Goal: Task Accomplishment & Management: Use online tool/utility

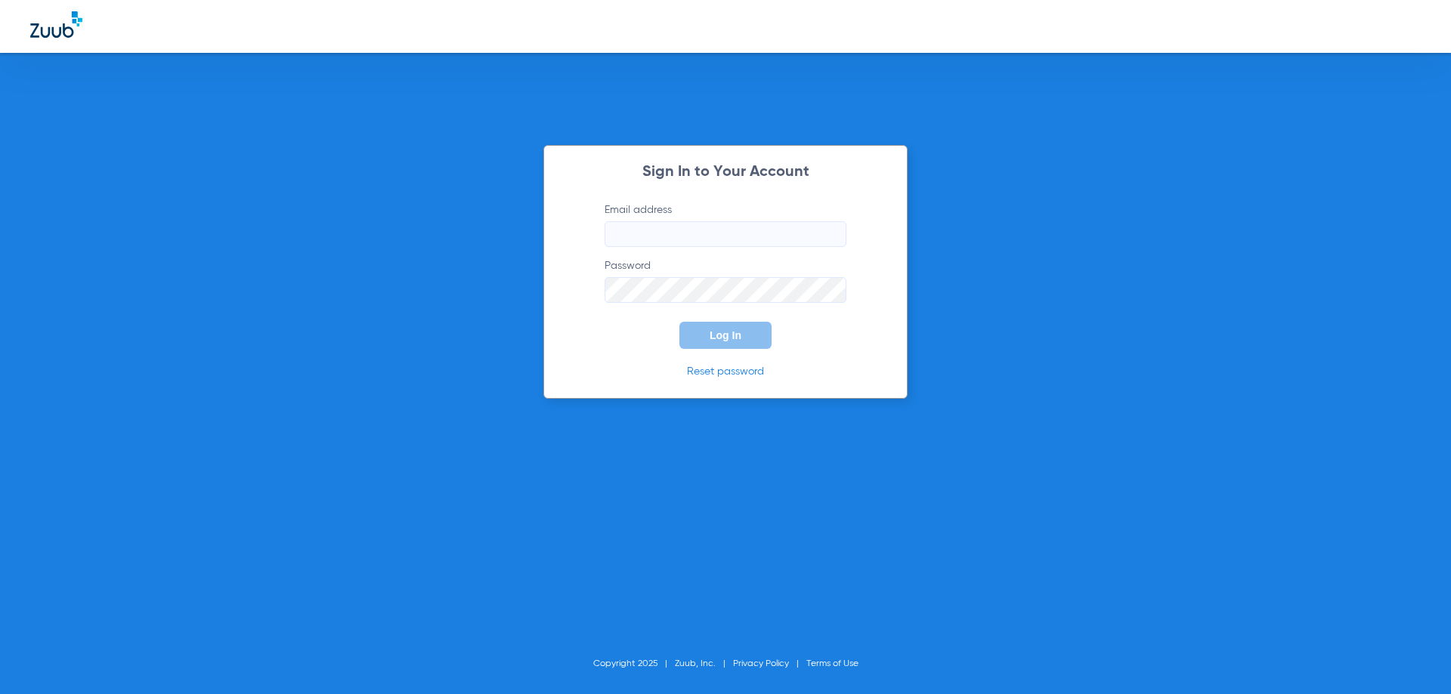
type input "[EMAIL_ADDRESS][DOMAIN_NAME]"
click at [710, 334] on span "Log In" at bounding box center [725, 335] width 32 height 12
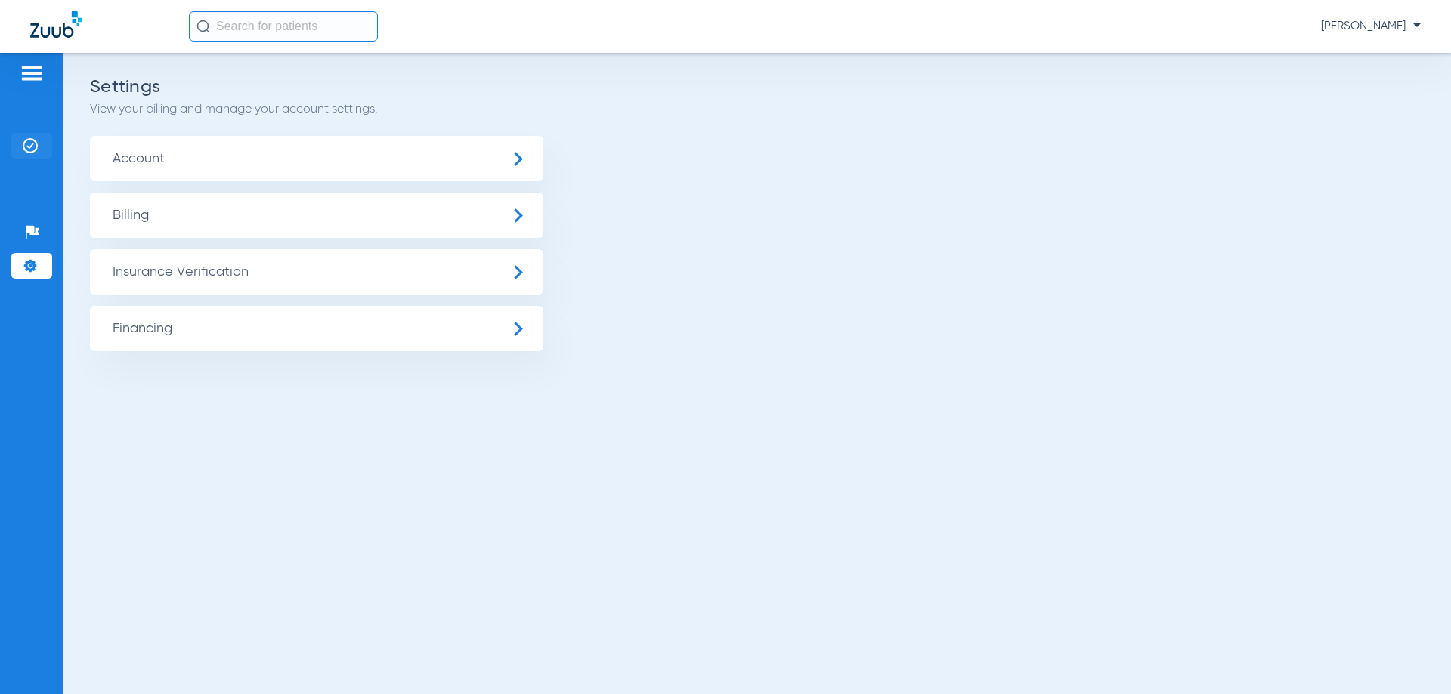
click at [29, 139] on img at bounding box center [30, 145] width 15 height 15
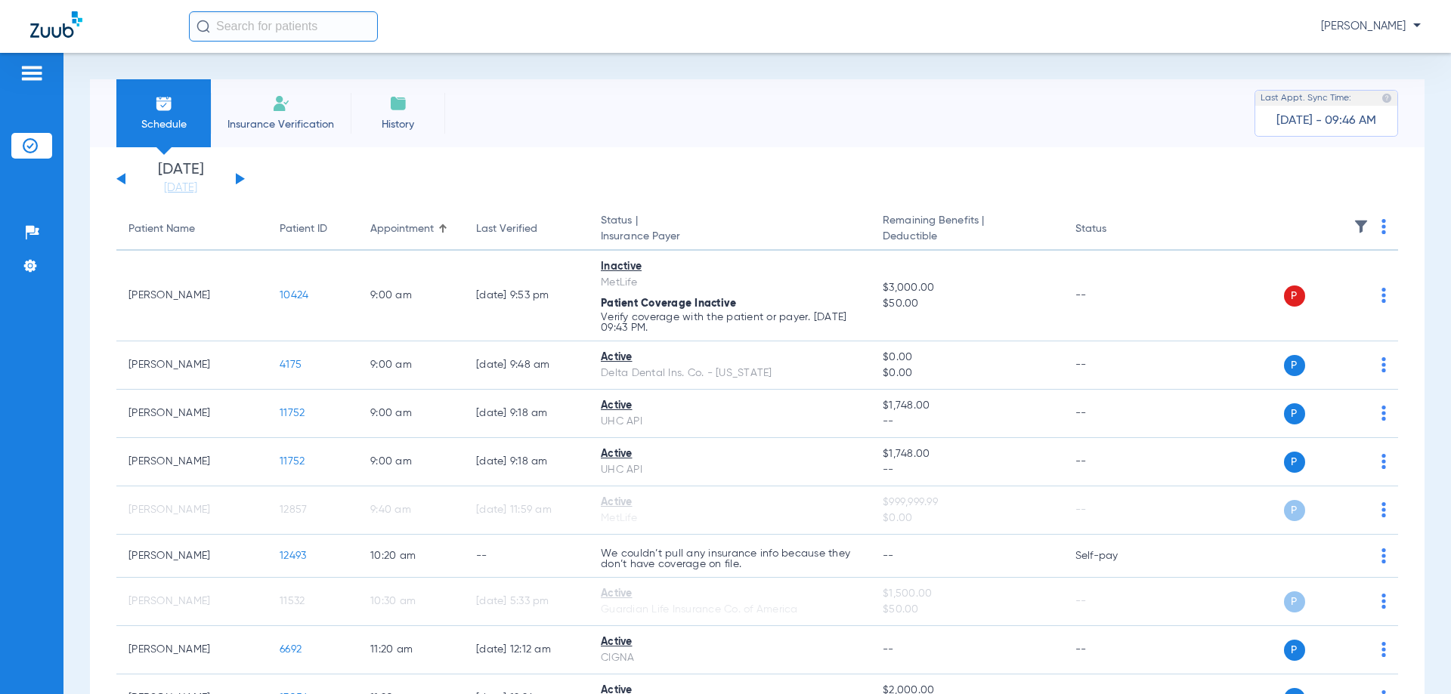
click at [235, 178] on div "[DATE] [DATE] [DATE] [DATE] [DATE] [DATE] [DATE] [DATE] [DATE] [DATE] [DATE] [D…" at bounding box center [180, 178] width 128 height 33
click at [236, 178] on button at bounding box center [240, 178] width 9 height 11
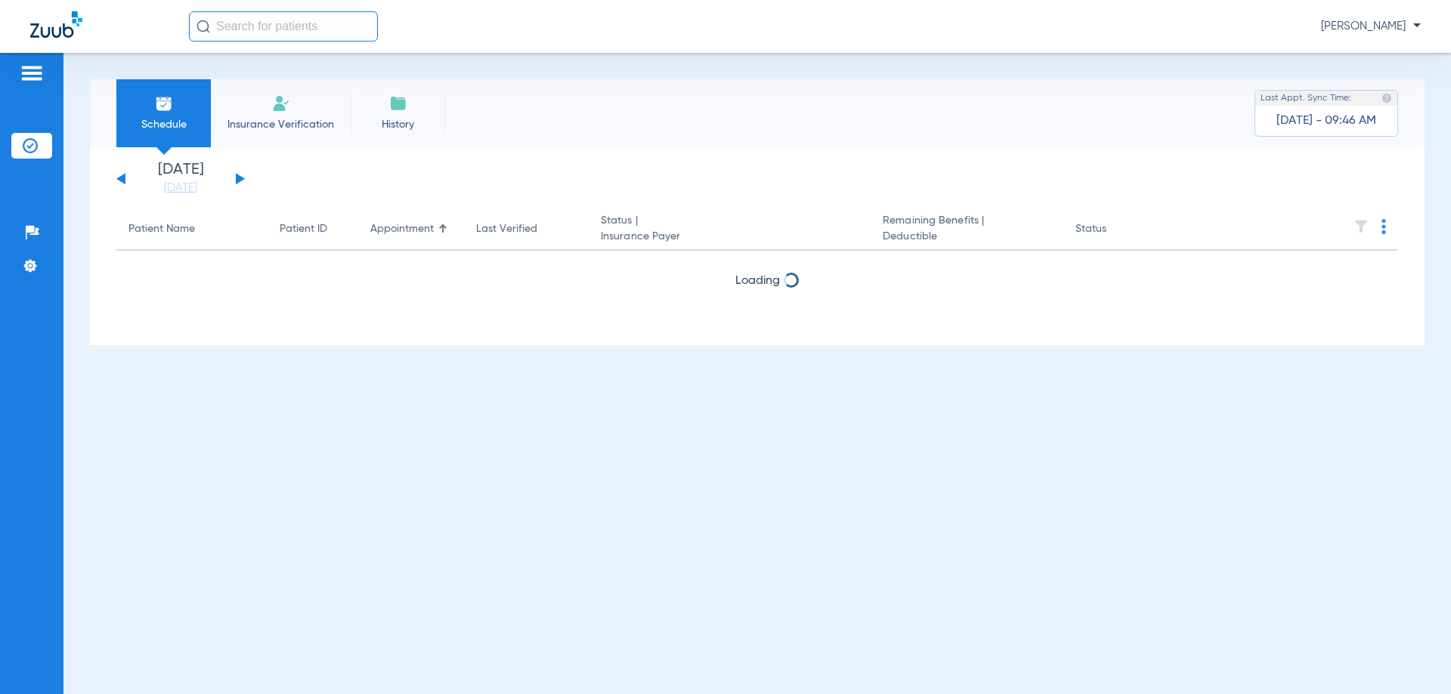
click at [236, 177] on button at bounding box center [240, 178] width 9 height 11
click at [236, 176] on button at bounding box center [240, 178] width 9 height 11
click at [236, 175] on button at bounding box center [240, 178] width 9 height 11
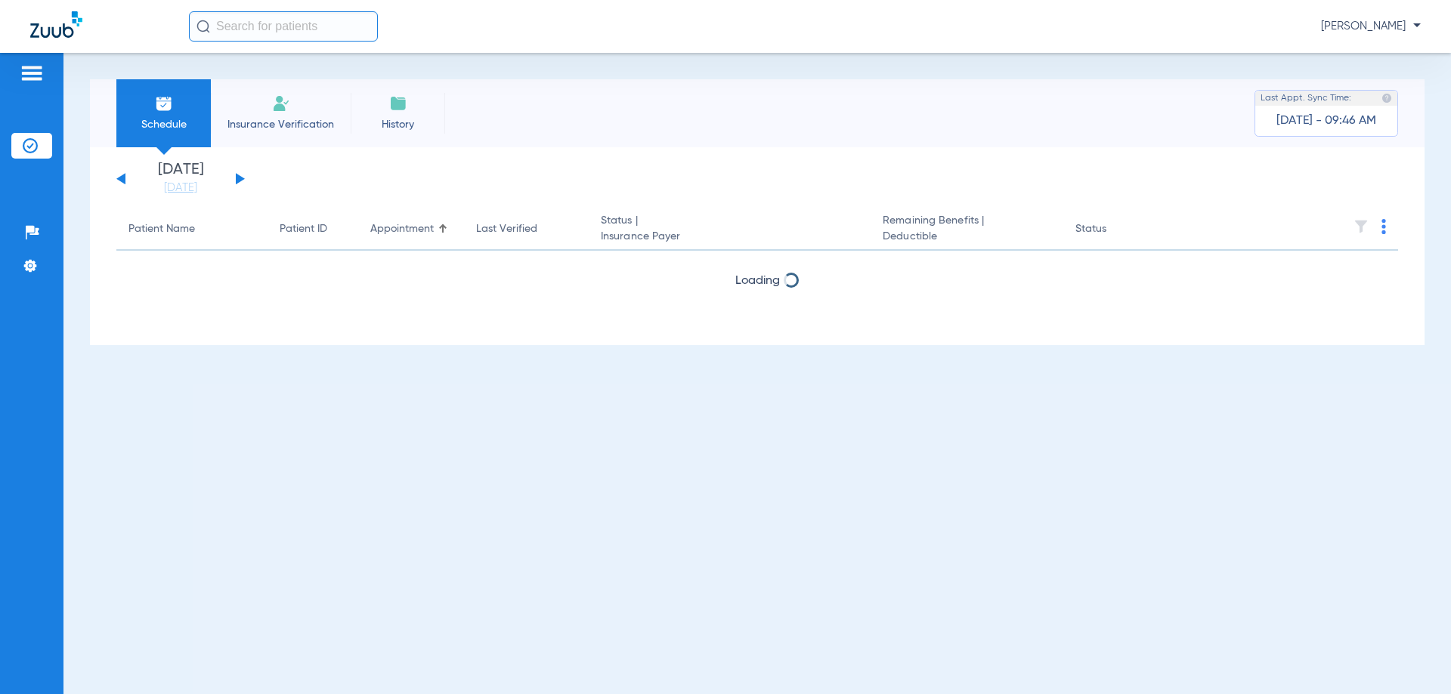
click at [236, 175] on button at bounding box center [240, 178] width 9 height 11
click at [203, 186] on link "[DATE]" at bounding box center [180, 188] width 91 height 15
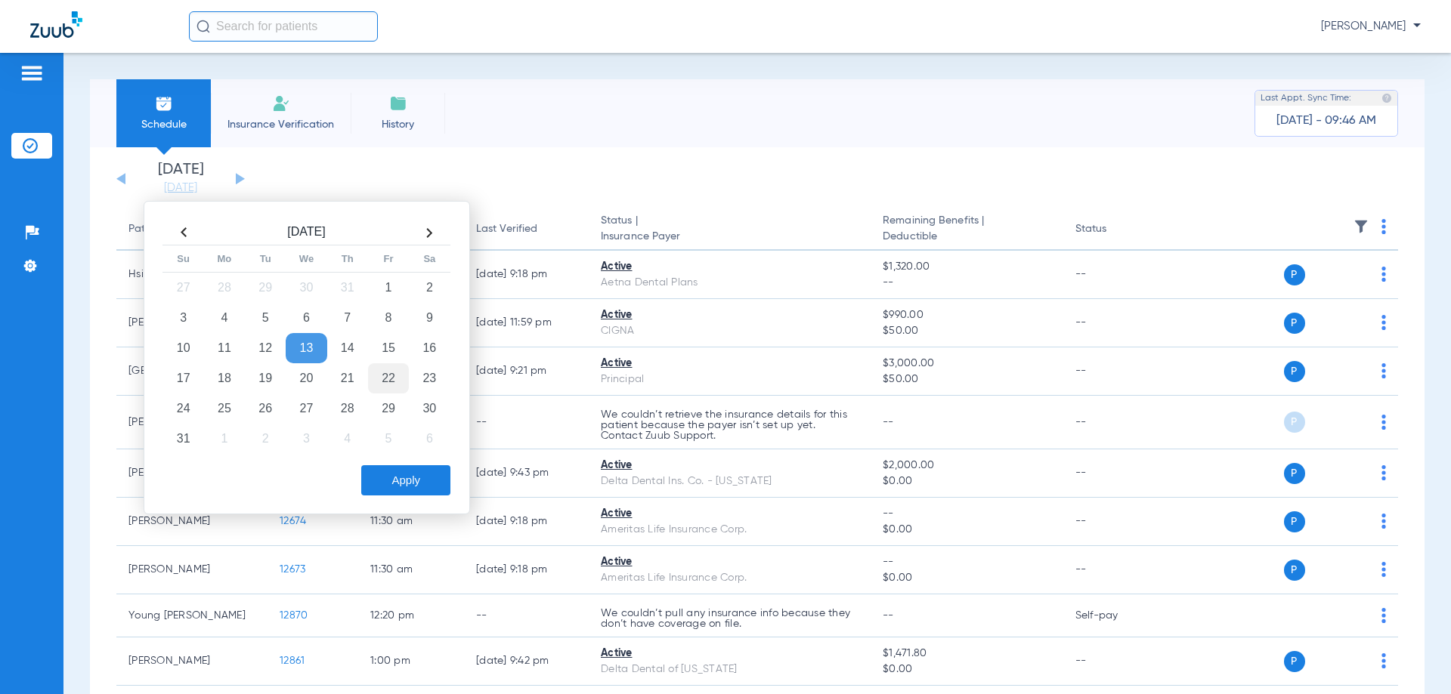
click at [385, 375] on td "22" at bounding box center [388, 378] width 41 height 30
click at [388, 478] on button "Apply" at bounding box center [405, 480] width 89 height 30
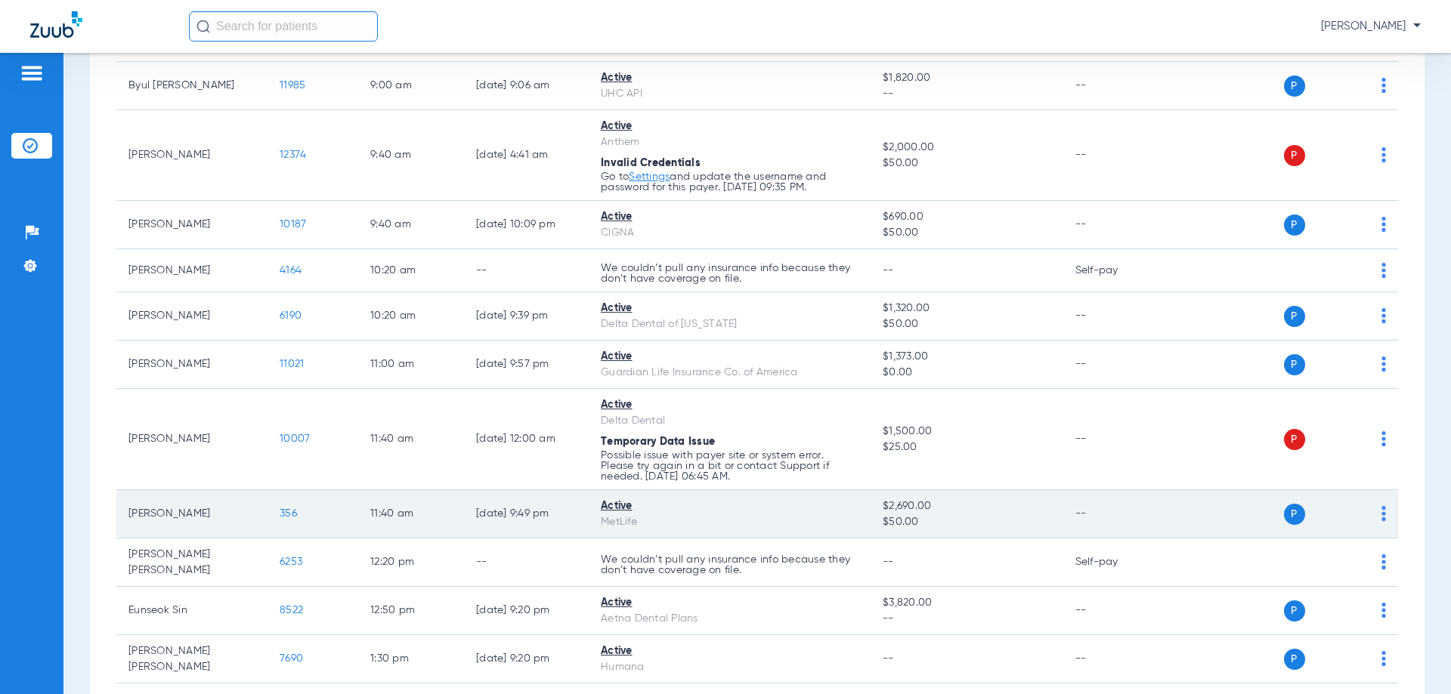
scroll to position [151, 0]
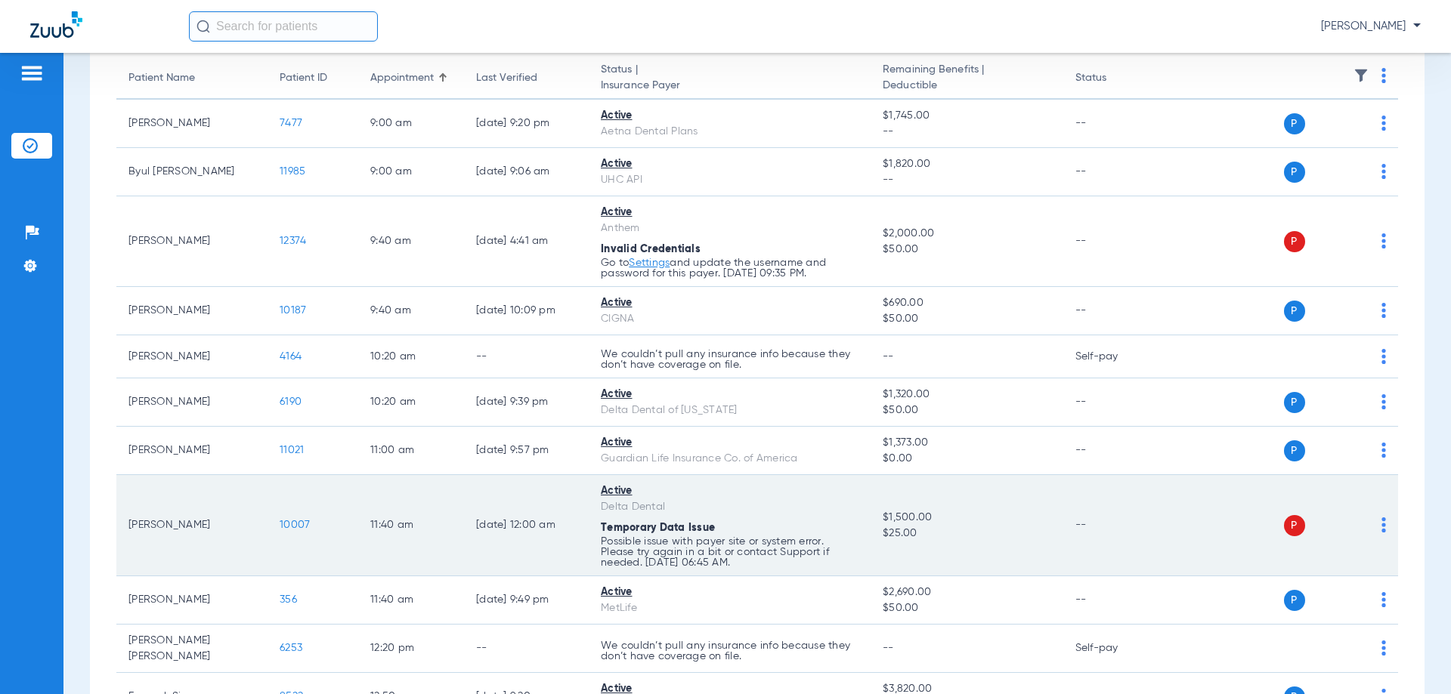
click at [1366, 520] on div "P S" at bounding box center [1275, 525] width 221 height 21
click at [1381, 523] on img at bounding box center [1383, 525] width 5 height 15
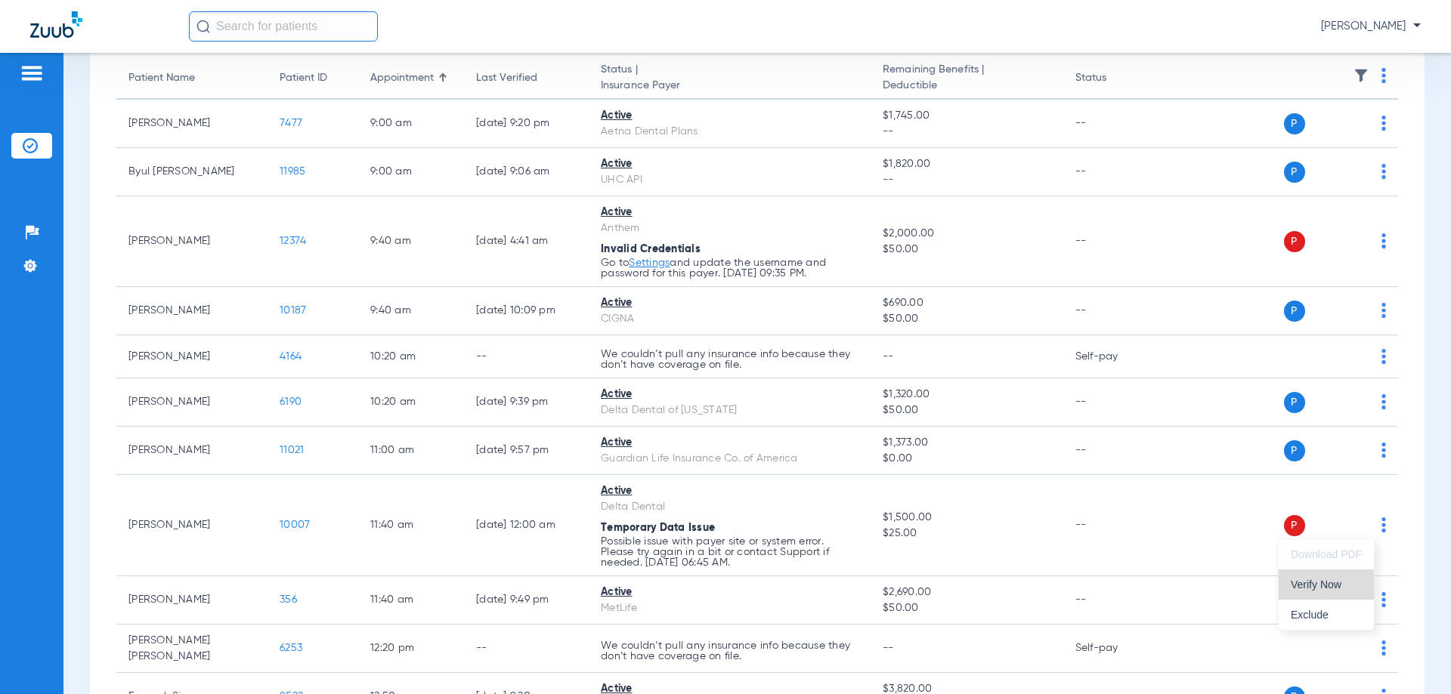
click at [1333, 592] on button "Verify Now" at bounding box center [1325, 585] width 95 height 30
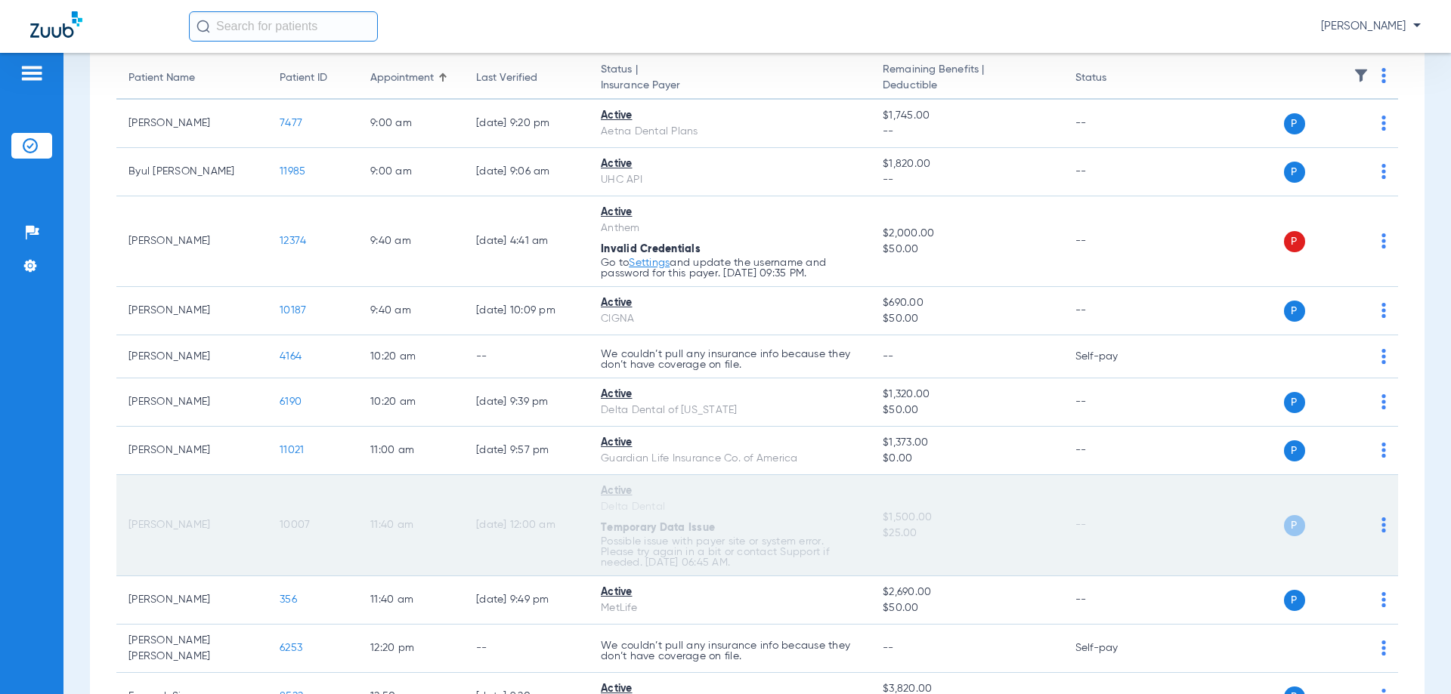
click at [1381, 521] on img at bounding box center [1383, 525] width 5 height 15
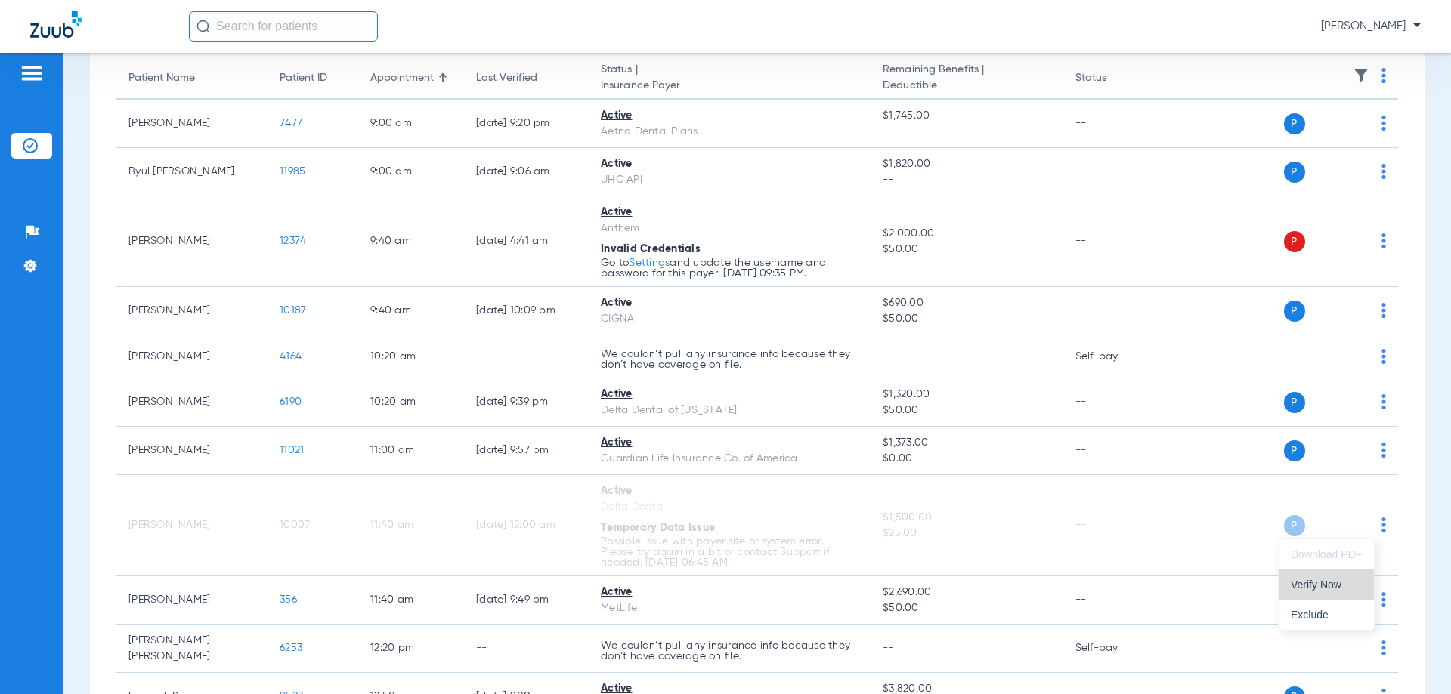
click at [1322, 586] on span "Verify Now" at bounding box center [1325, 584] width 71 height 11
